Goal: Book appointment/travel/reservation

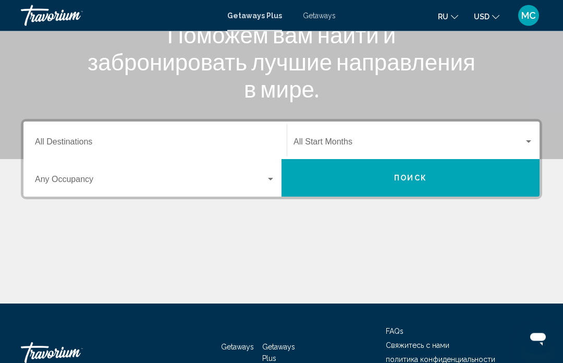
scroll to position [147, 0]
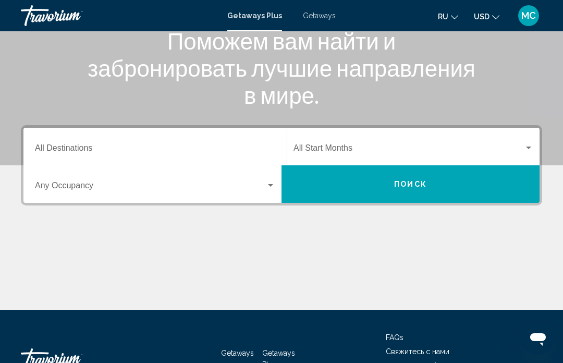
click at [102, 147] on input "Destination All Destinations" at bounding box center [155, 149] width 240 height 9
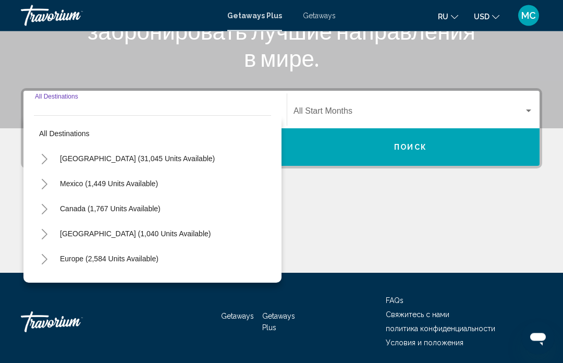
scroll to position [186, 0]
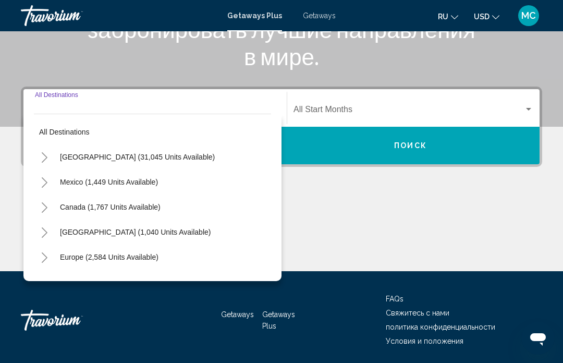
click at [168, 233] on span "[GEOGRAPHIC_DATA] (1,040 units available)" at bounding box center [135, 232] width 151 height 8
type input "**********"
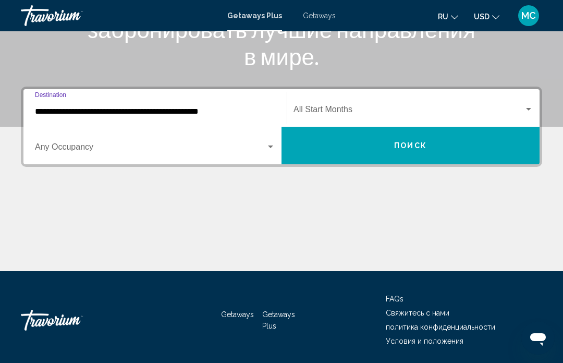
click at [530, 107] on div "Search widget" at bounding box center [528, 109] width 9 height 8
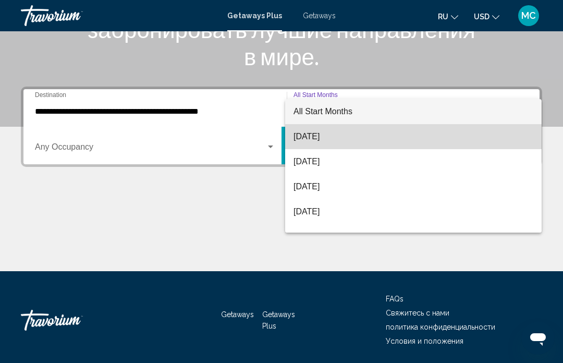
click at [320, 138] on span "[DATE]" at bounding box center [414, 136] width 240 height 25
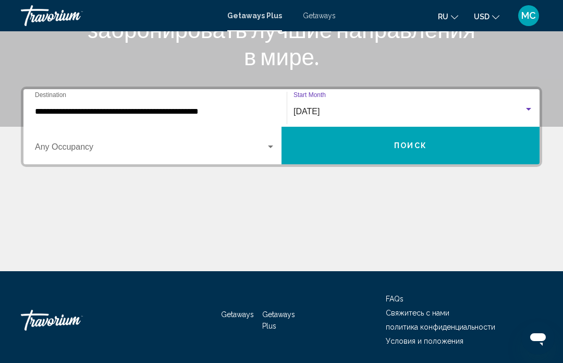
click at [365, 148] on button "Поиск" at bounding box center [411, 146] width 258 height 38
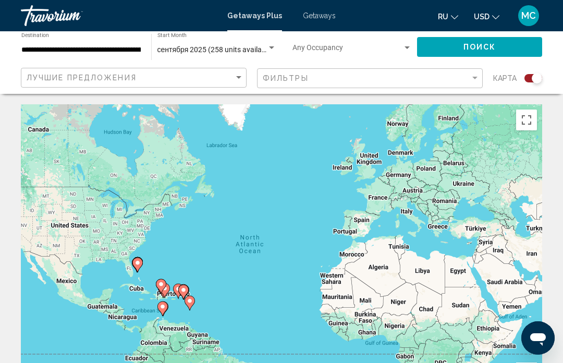
click at [317, 20] on span "Getaways" at bounding box center [319, 15] width 33 height 8
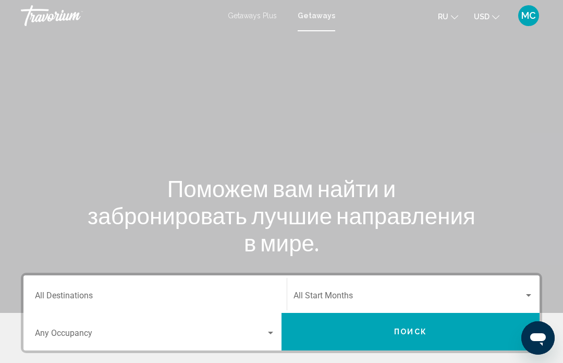
click at [243, 298] on input "Destination All Destinations" at bounding box center [155, 297] width 240 height 9
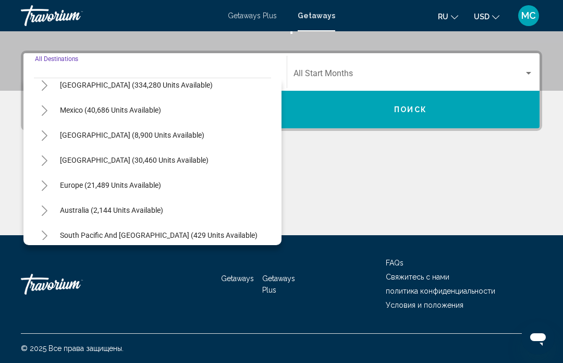
scroll to position [36, 0]
click at [175, 162] on span "[GEOGRAPHIC_DATA] (30,460 units available)" at bounding box center [134, 159] width 149 height 8
type input "**********"
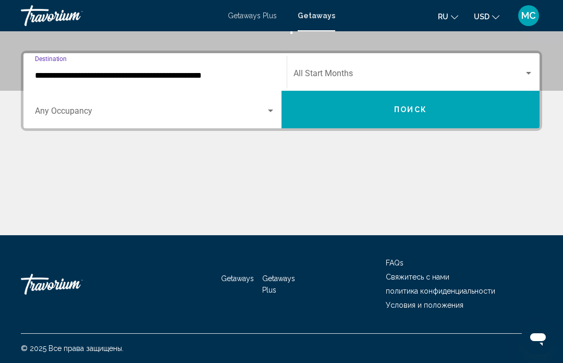
click at [528, 70] on div "Search widget" at bounding box center [528, 73] width 9 height 8
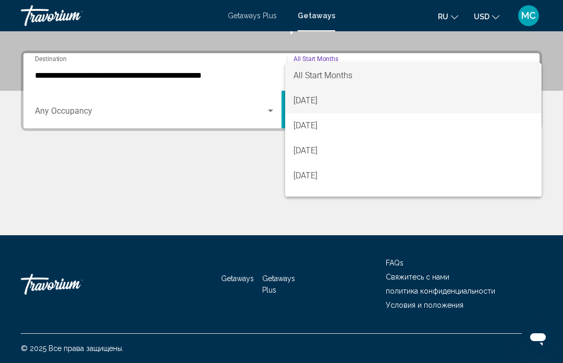
click at [324, 102] on span "[DATE]" at bounding box center [414, 100] width 240 height 25
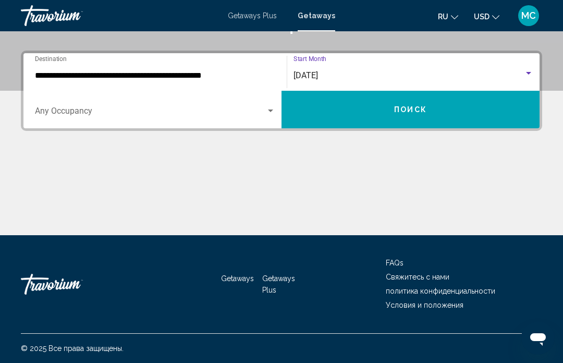
click at [345, 111] on button "Поиск" at bounding box center [411, 110] width 258 height 38
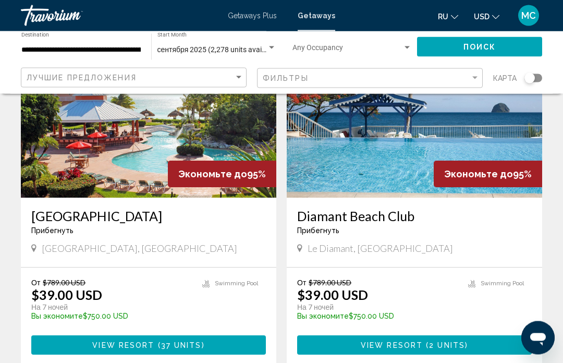
scroll to position [1952, 0]
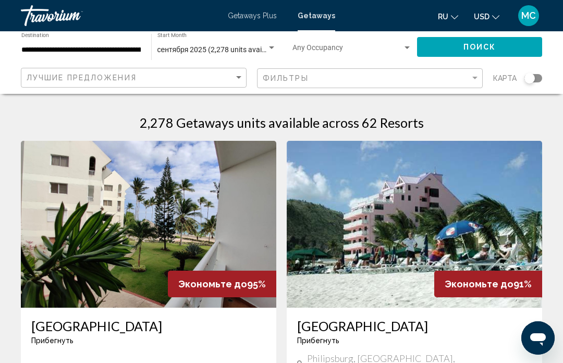
click at [266, 47] on div "сентября 2025 (2,278 units available)" at bounding box center [211, 50] width 109 height 8
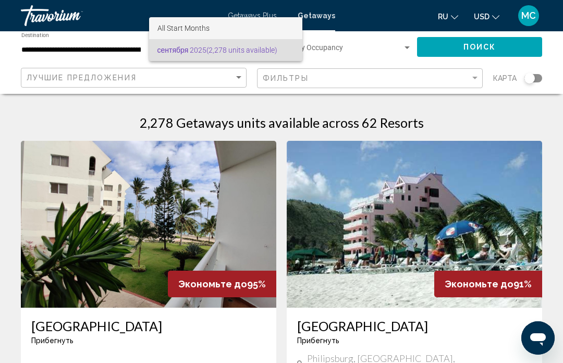
click at [203, 29] on span "All Start Months" at bounding box center [183, 28] width 52 height 8
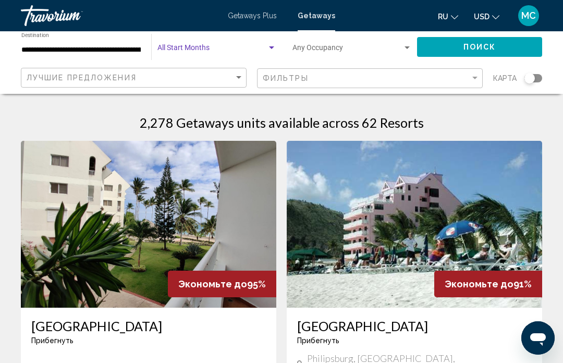
click at [272, 49] on div "Search widget" at bounding box center [271, 47] width 5 height 3
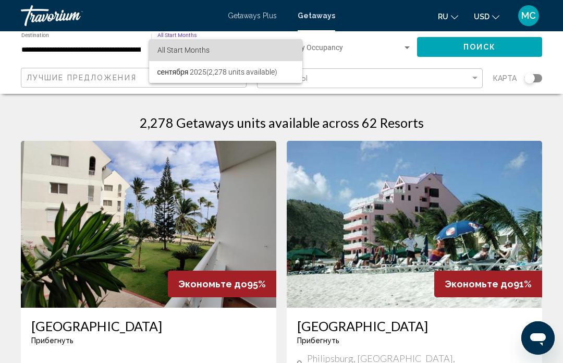
click at [231, 48] on span "All Start Months" at bounding box center [225, 50] width 137 height 22
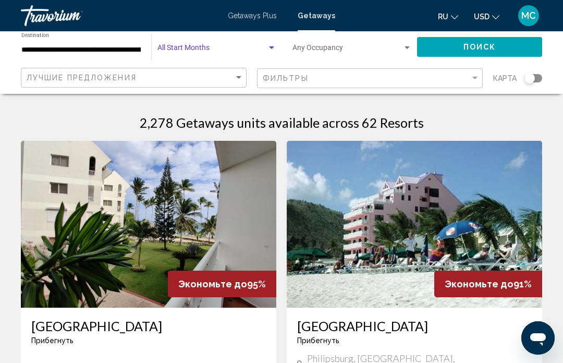
click at [245, 46] on span "Search widget" at bounding box center [211, 50] width 109 height 8
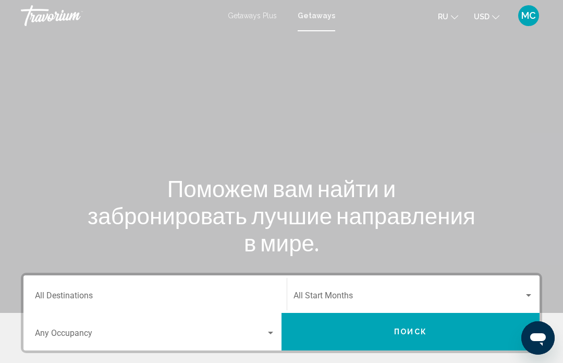
click at [152, 294] on input "Destination All Destinations" at bounding box center [155, 297] width 240 height 9
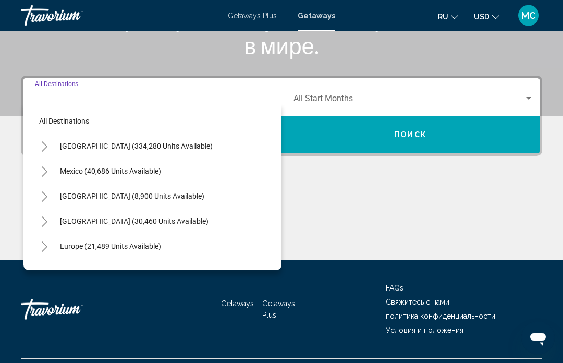
scroll to position [222, 0]
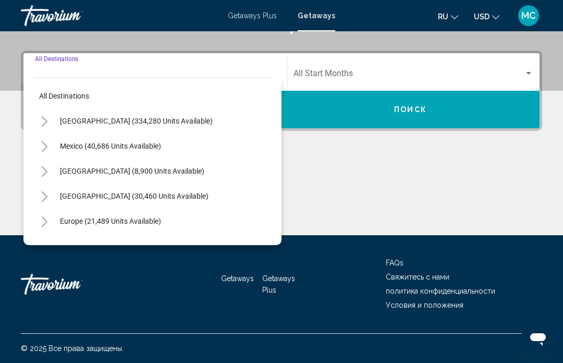
click at [143, 193] on span "[GEOGRAPHIC_DATA] (30,460 units available)" at bounding box center [134, 196] width 149 height 8
type input "**********"
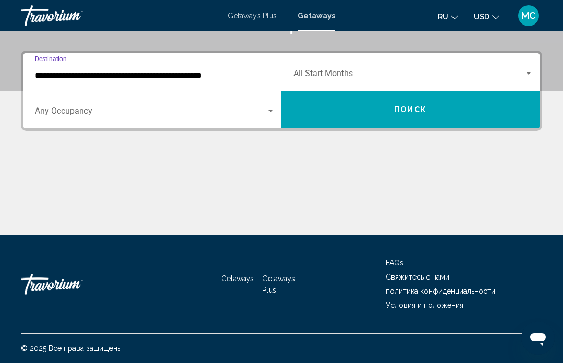
click at [527, 75] on div "Search widget" at bounding box center [528, 73] width 9 height 8
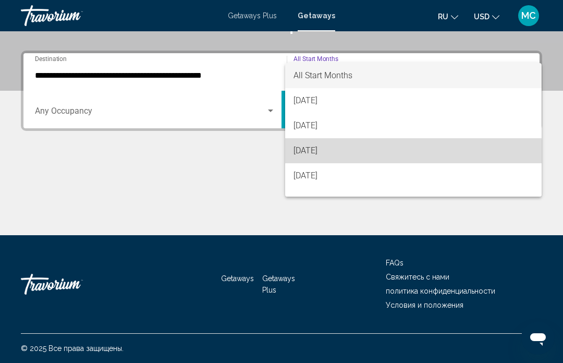
click at [336, 154] on span "[DATE]" at bounding box center [414, 150] width 240 height 25
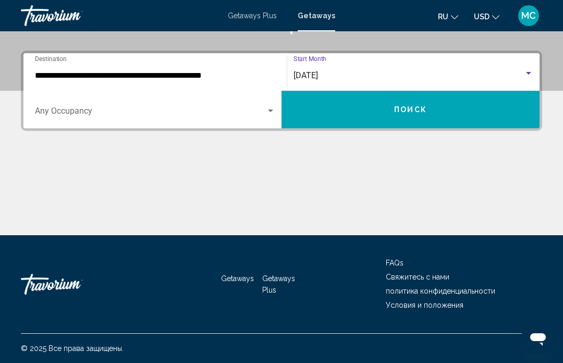
click at [375, 109] on button "Поиск" at bounding box center [411, 110] width 258 height 38
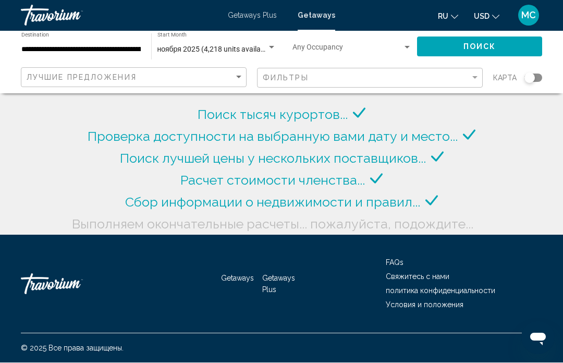
scroll to position [42, 0]
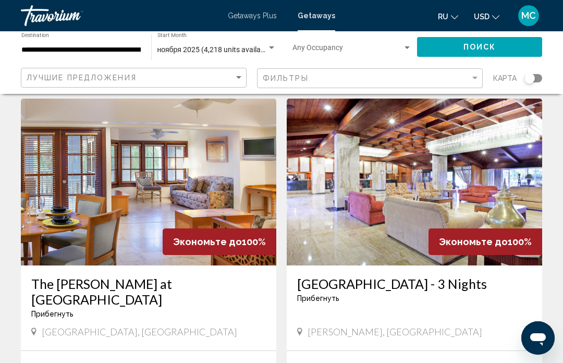
click at [126, 46] on input "**********" at bounding box center [80, 50] width 119 height 8
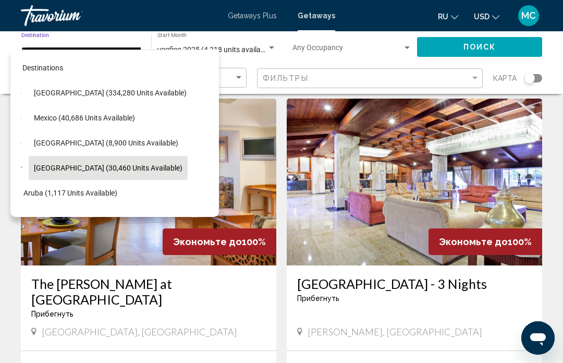
scroll to position [0, 13]
click at [115, 116] on span "Mexico (40,686 units available)" at bounding box center [84, 118] width 101 height 8
type input "**********"
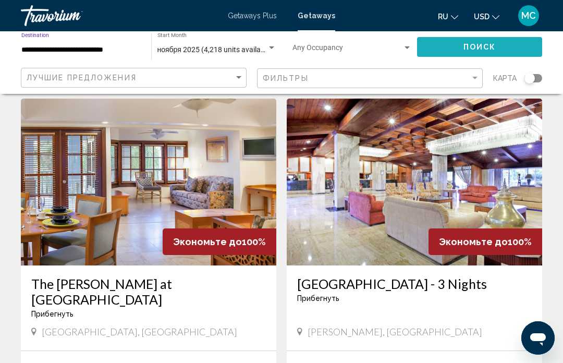
click at [470, 55] on button "Поиск" at bounding box center [479, 46] width 125 height 19
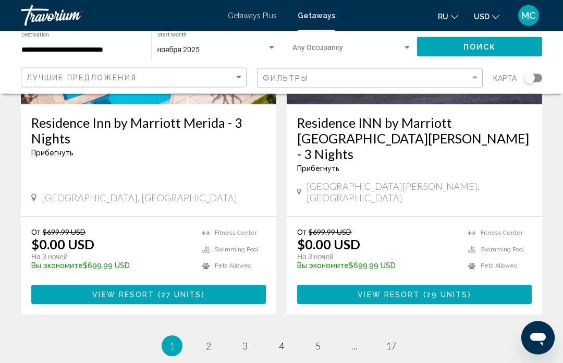
scroll to position [2070, 0]
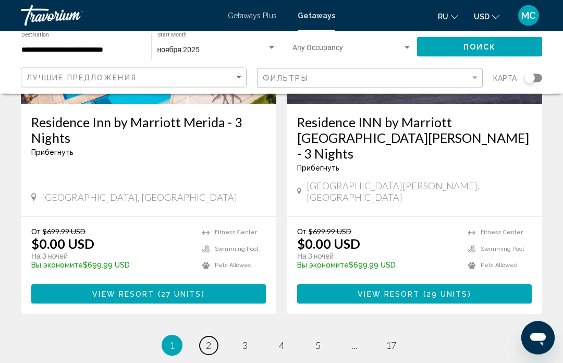
click at [211, 340] on span "2" at bounding box center [208, 345] width 5 height 11
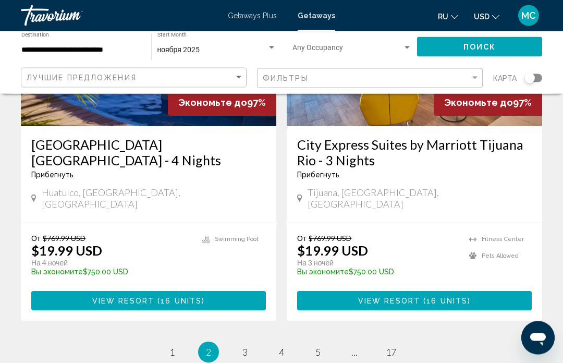
scroll to position [2101, 0]
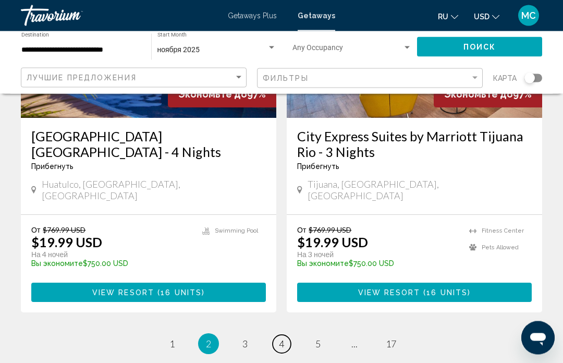
click at [283, 338] on span "4" at bounding box center [281, 343] width 5 height 11
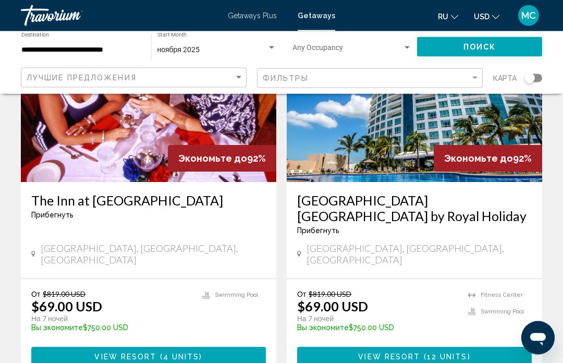
scroll to position [2004, 0]
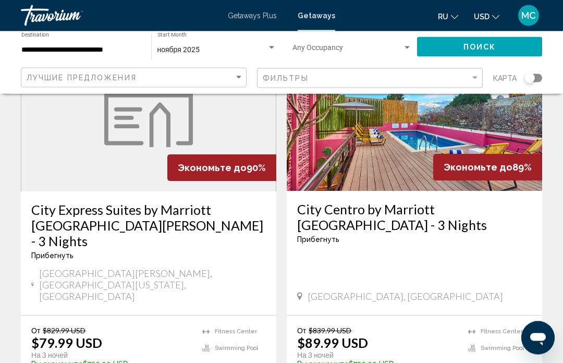
scroll to position [2060, 0]
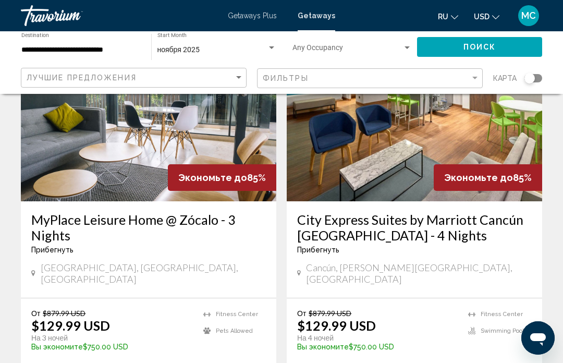
scroll to position [2003, 0]
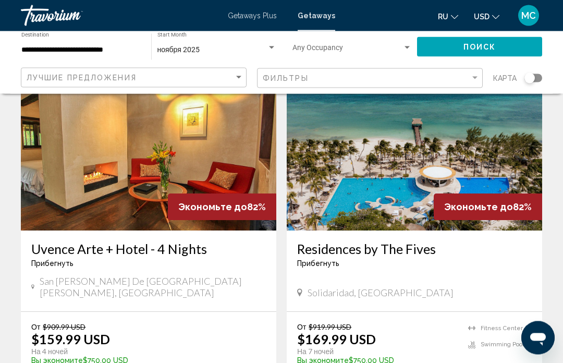
scroll to position [1595, 0]
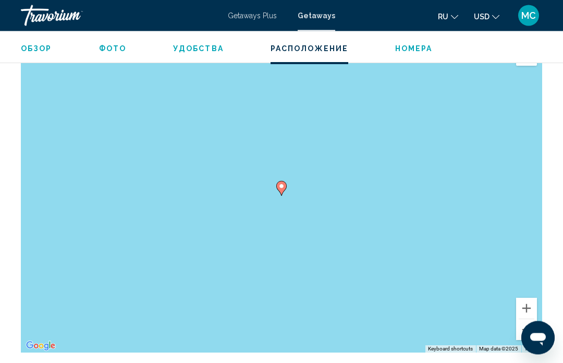
scroll to position [1236, 0]
click at [527, 303] on button "Zoom in" at bounding box center [526, 307] width 21 height 21
click at [528, 306] on button "Zoom in" at bounding box center [526, 307] width 21 height 21
click at [530, 306] on button "Zoom in" at bounding box center [526, 307] width 21 height 21
click at [528, 308] on button "Zoom in" at bounding box center [526, 307] width 21 height 21
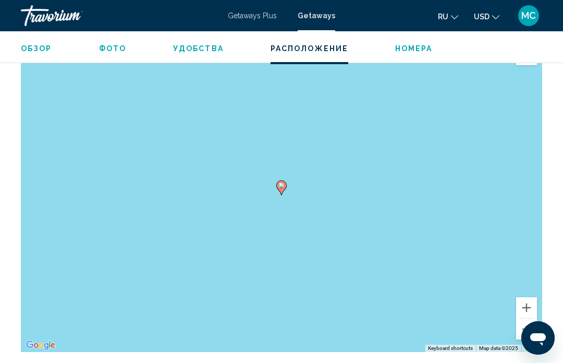
click at [531, 305] on button "Zoom in" at bounding box center [526, 307] width 21 height 21
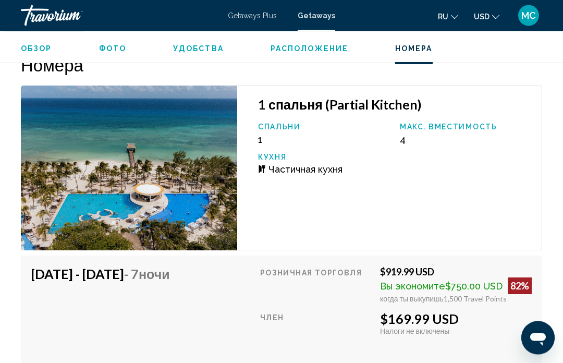
scroll to position [1570, 0]
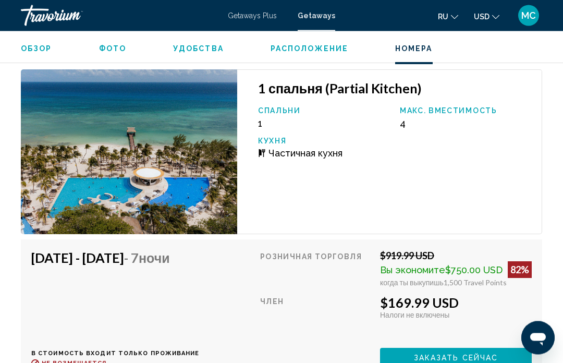
click at [31, 207] on img "Main content" at bounding box center [129, 152] width 216 height 165
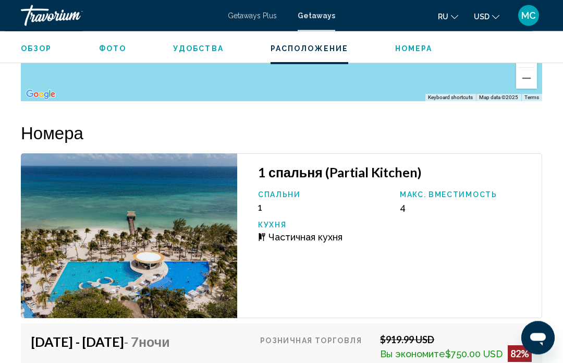
scroll to position [1480, 0]
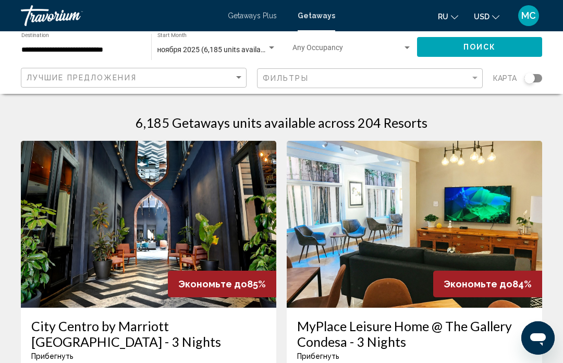
click at [124, 46] on input "**********" at bounding box center [80, 50] width 119 height 8
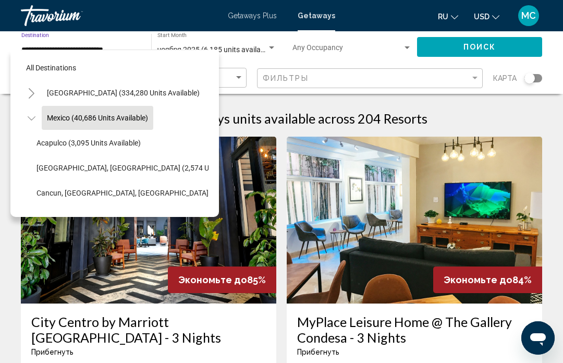
scroll to position [17, 0]
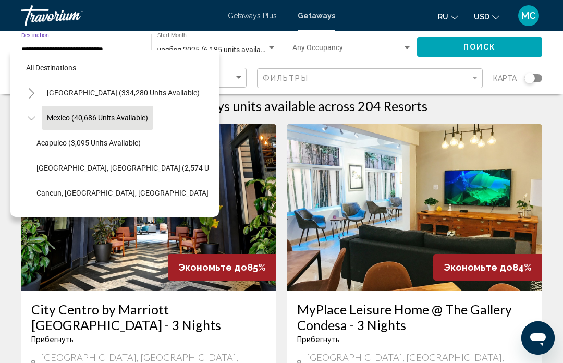
click at [121, 261] on img "Main content" at bounding box center [148, 207] width 255 height 167
